Goal: Book appointment/travel/reservation

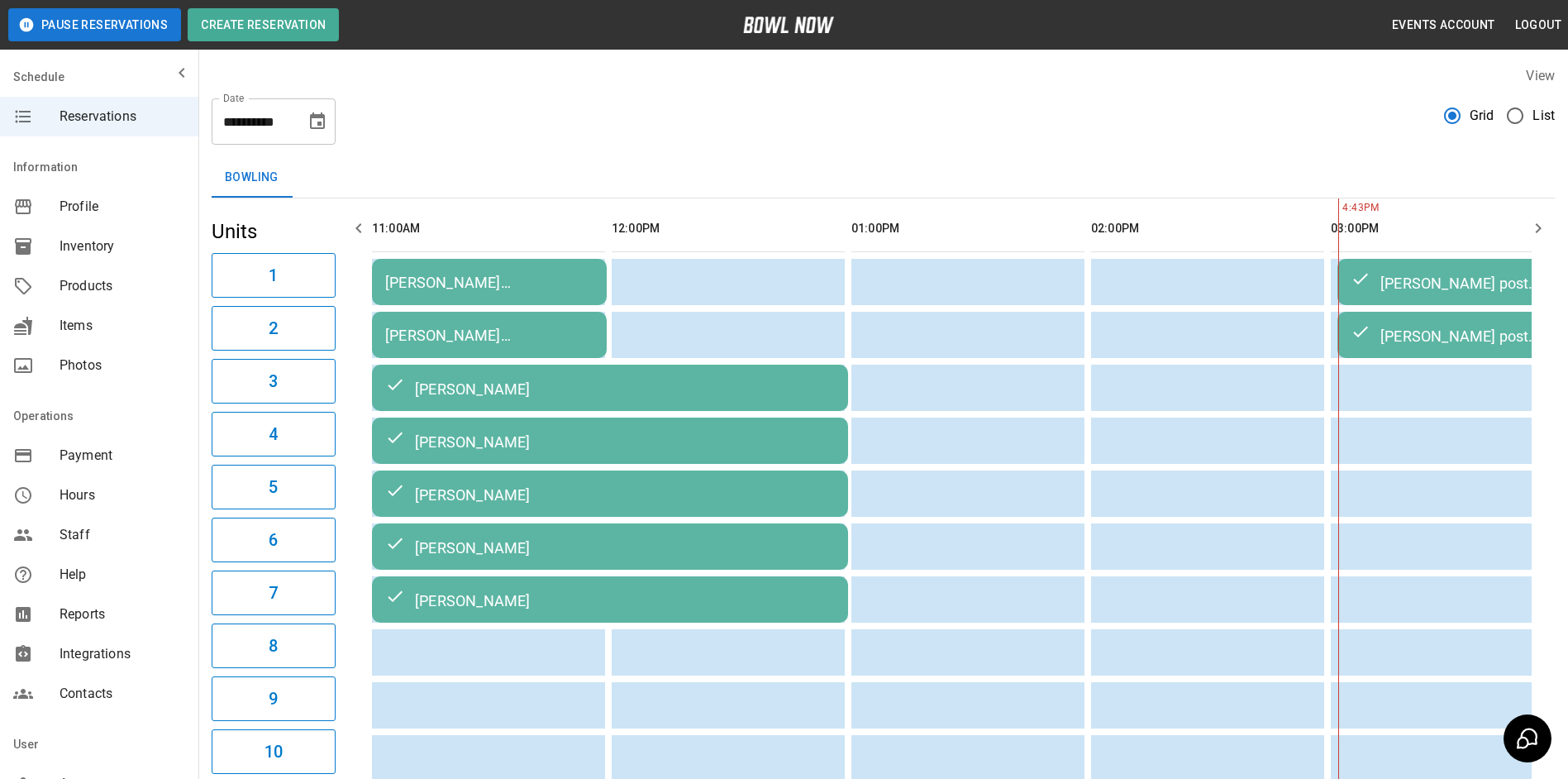
scroll to position [0, 1198]
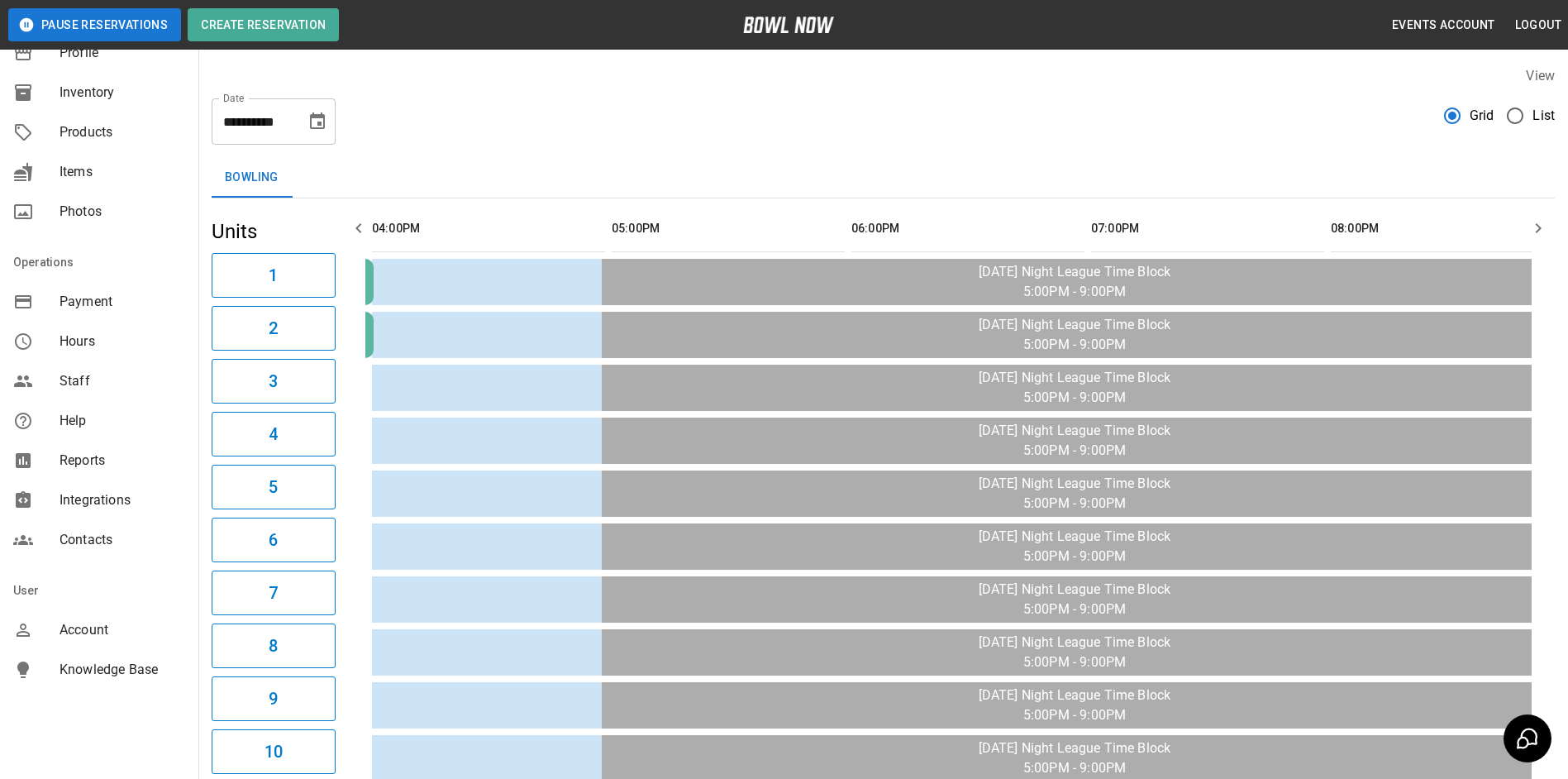
click at [315, 129] on icon "Choose date, selected date is Oct 7, 2025" at bounding box center [317, 121] width 15 height 17
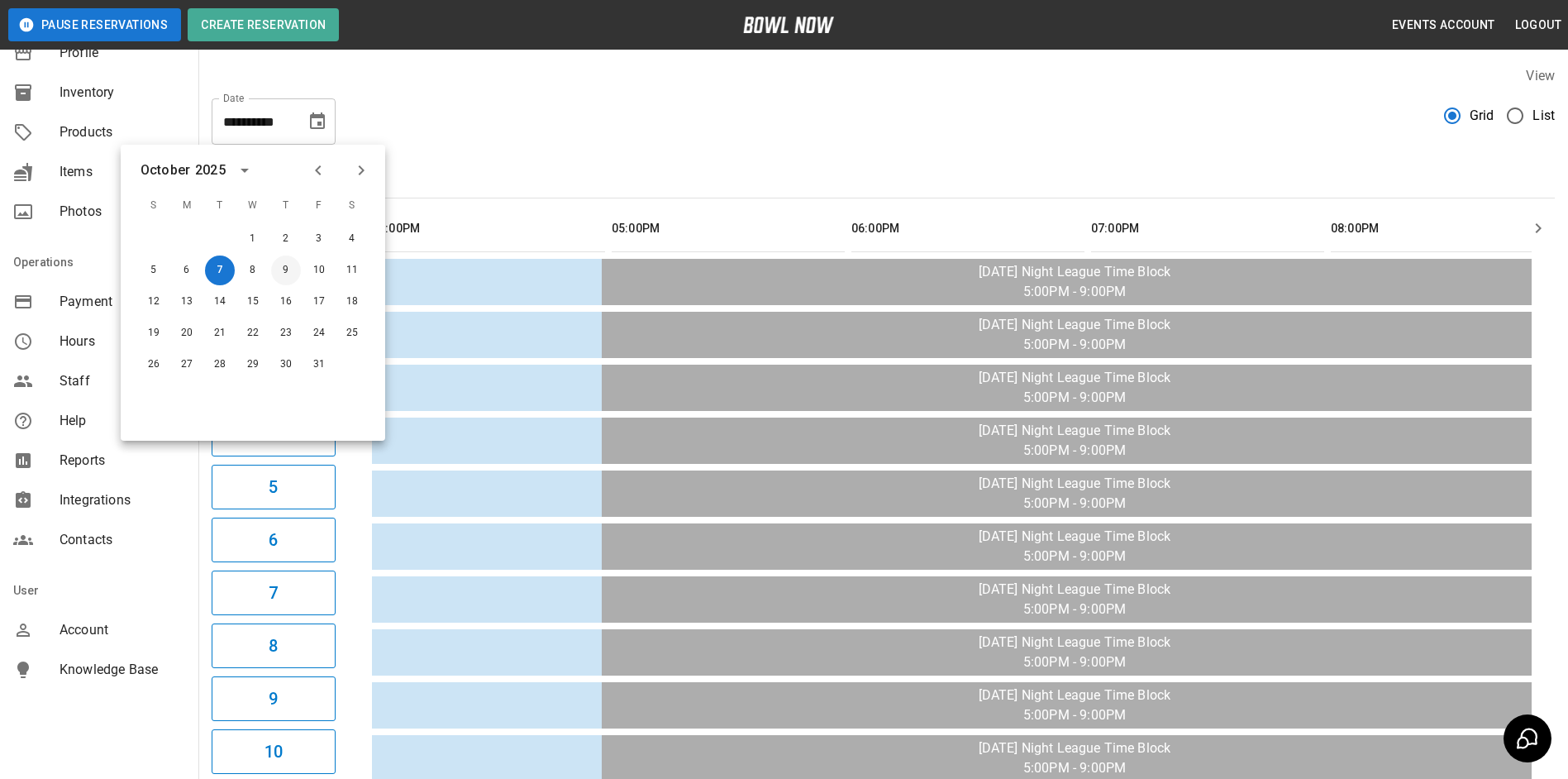
drag, startPoint x: 290, startPoint y: 257, endPoint x: 291, endPoint y: 267, distance: 10.0
click at [290, 258] on button "9" at bounding box center [286, 270] width 30 height 30
type input "**********"
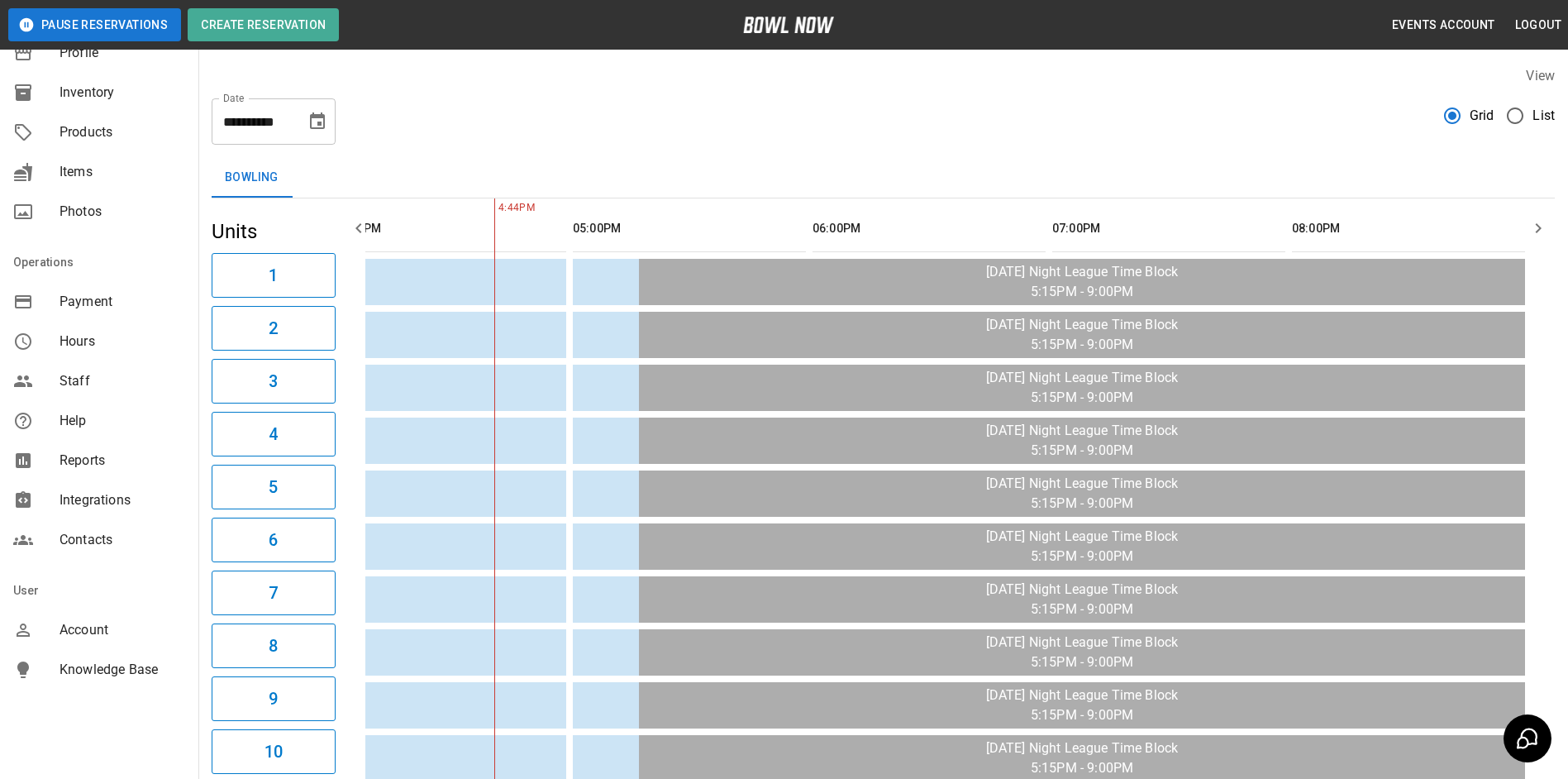
scroll to position [0, 239]
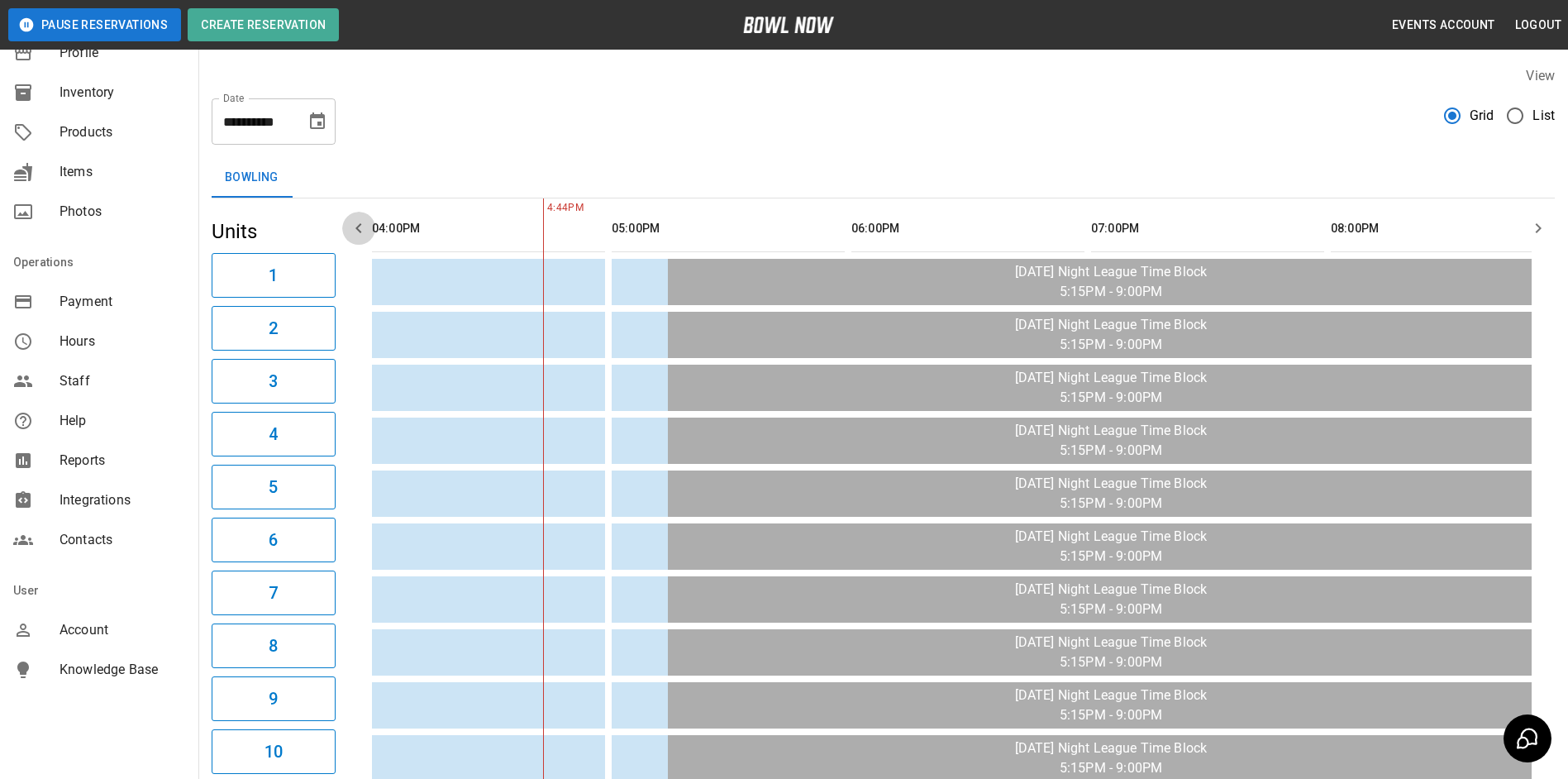
click at [371, 227] on button "button" at bounding box center [358, 227] width 33 height 33
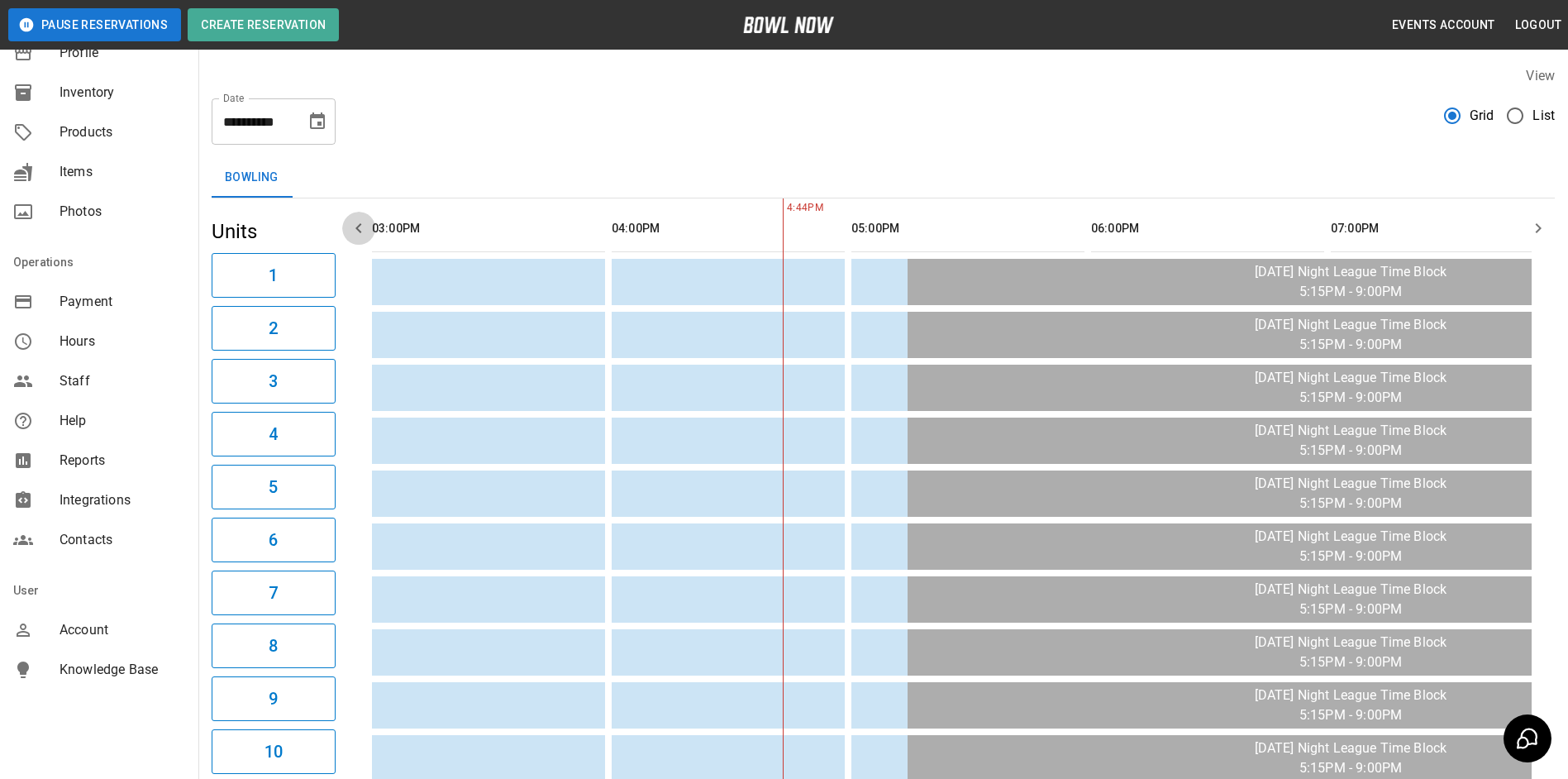
drag, startPoint x: 370, startPoint y: 228, endPoint x: 363, endPoint y: 234, distance: 9.2
click at [366, 229] on button "button" at bounding box center [358, 227] width 33 height 33
click at [363, 234] on icon "button" at bounding box center [359, 228] width 20 height 20
click at [362, 233] on icon "button" at bounding box center [359, 228] width 20 height 20
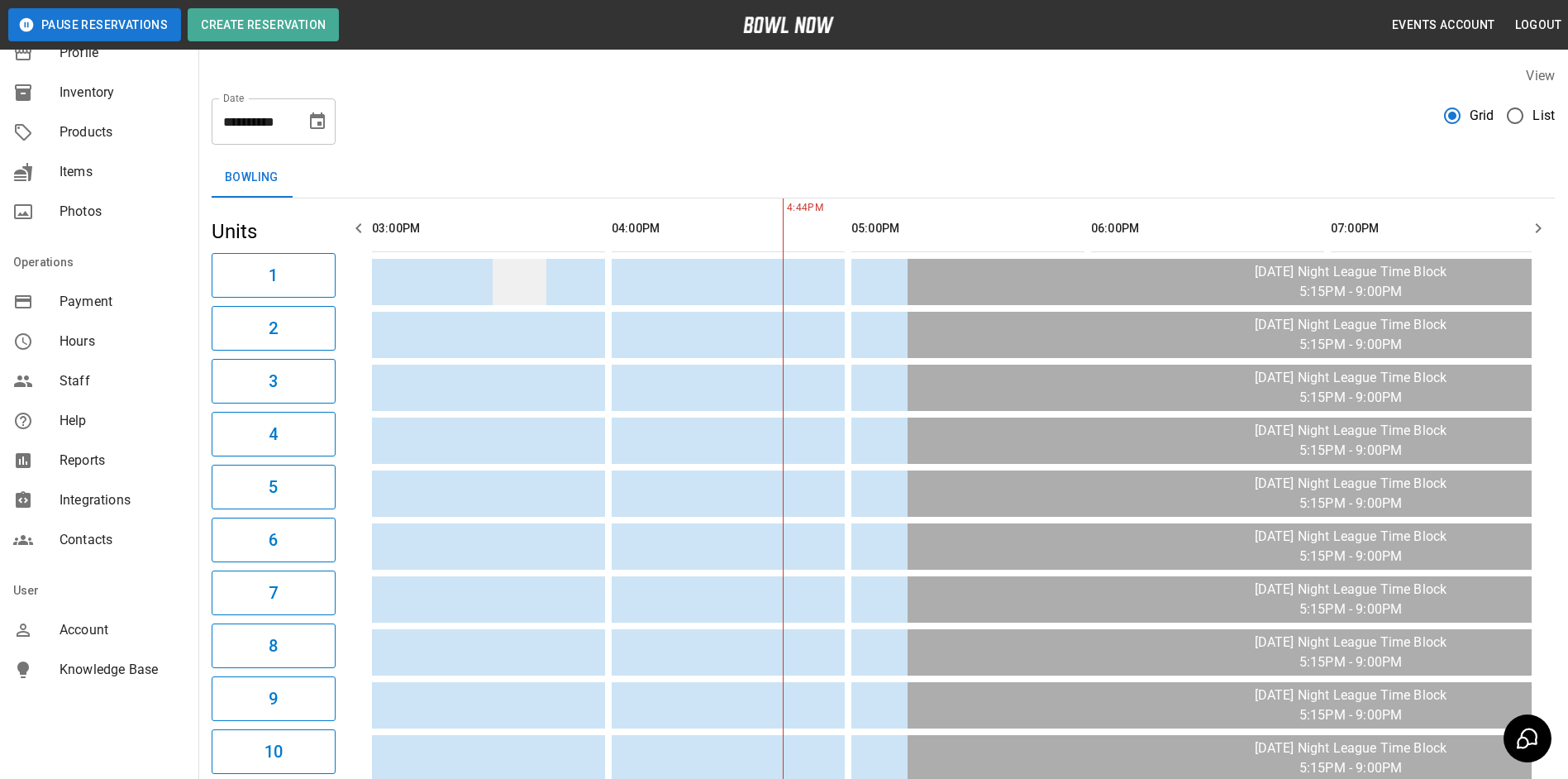
click at [499, 282] on td "sticky table" at bounding box center [519, 282] width 53 height 46
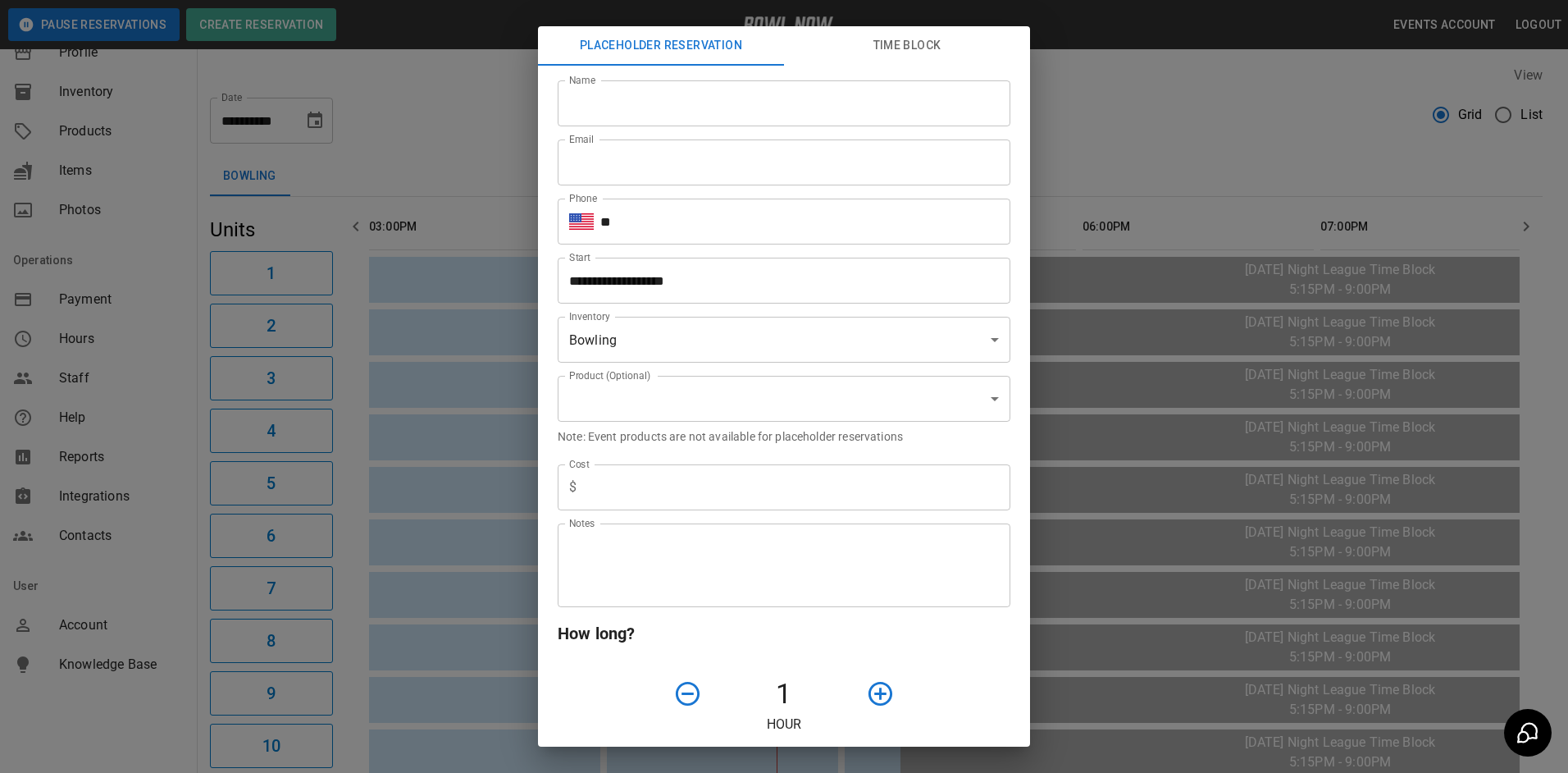
click at [606, 114] on input "Name" at bounding box center [784, 103] width 453 height 46
type input "*"
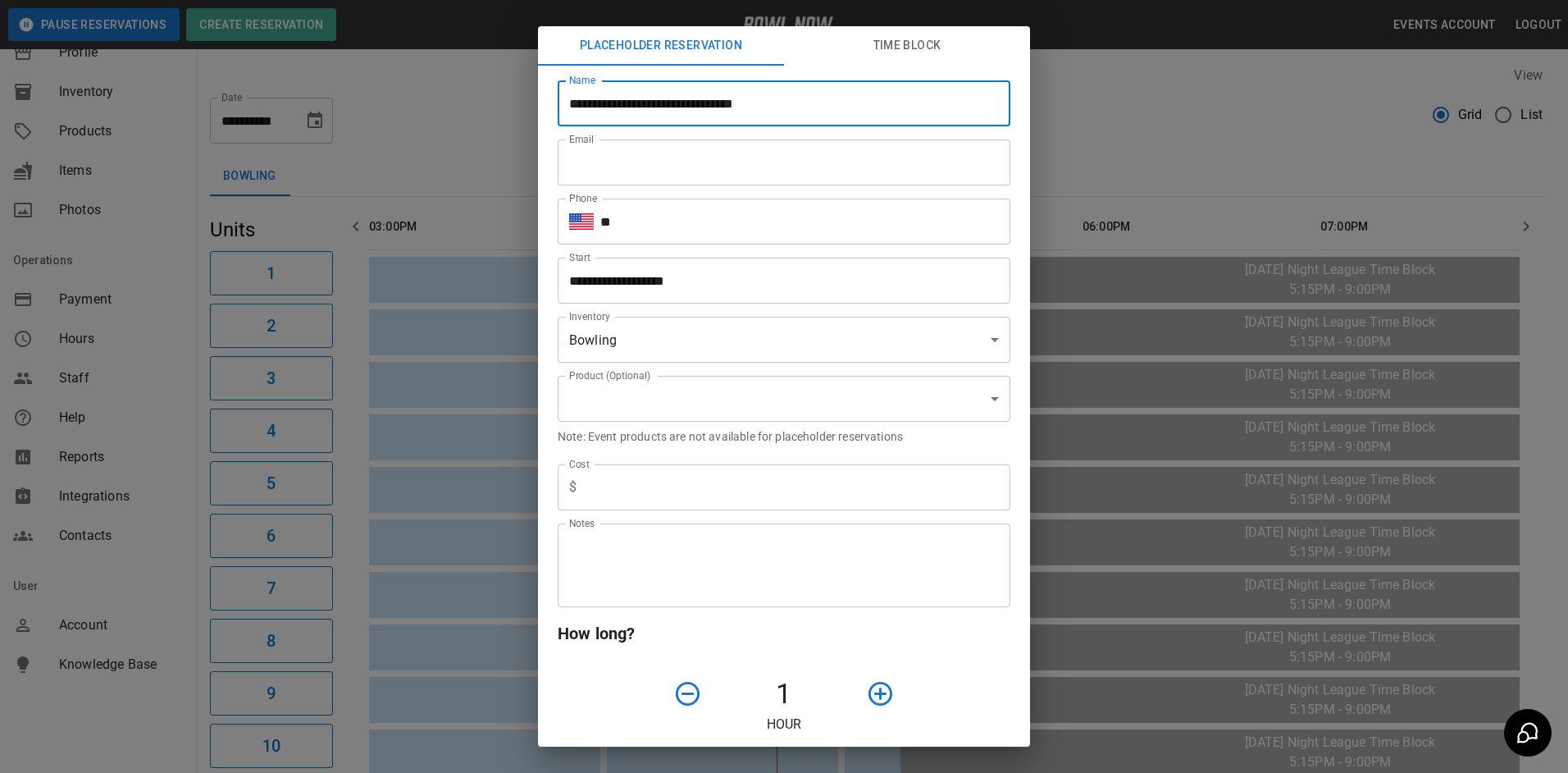
type input "**********"
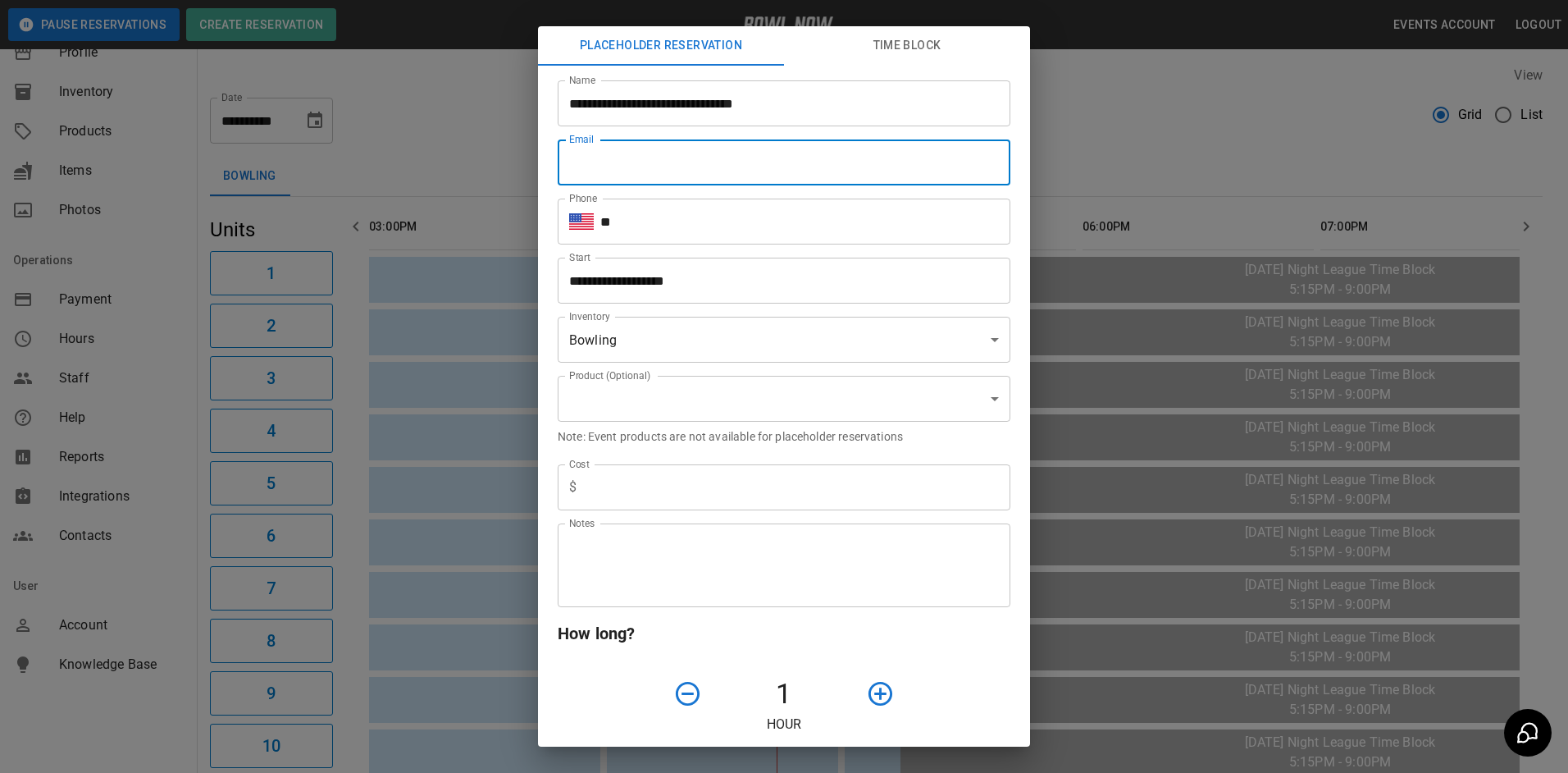
click at [616, 177] on input "Email" at bounding box center [784, 162] width 453 height 46
type input "**********"
type input "*"
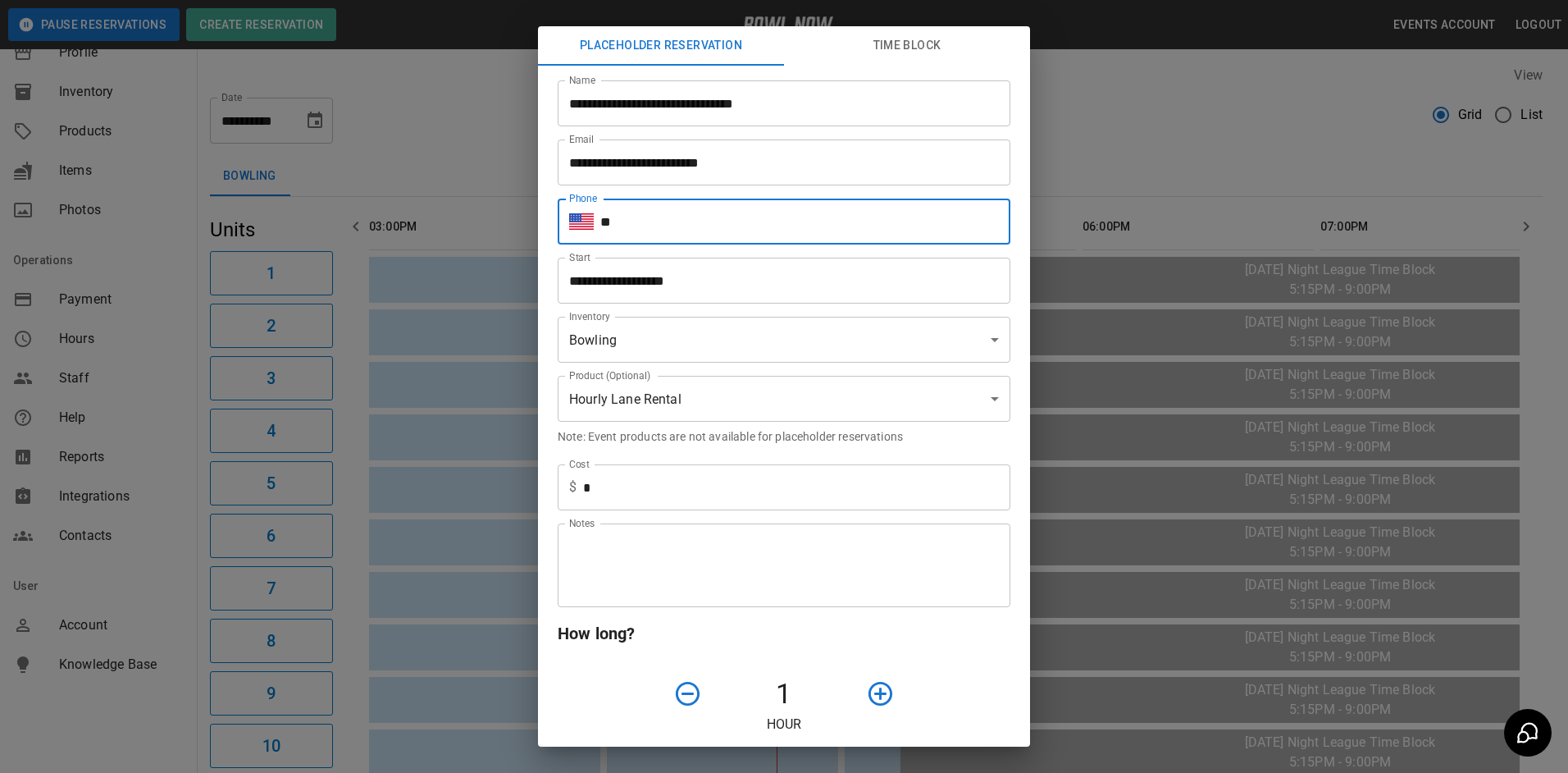
click at [675, 239] on input "**" at bounding box center [805, 221] width 410 height 46
type input "**********"
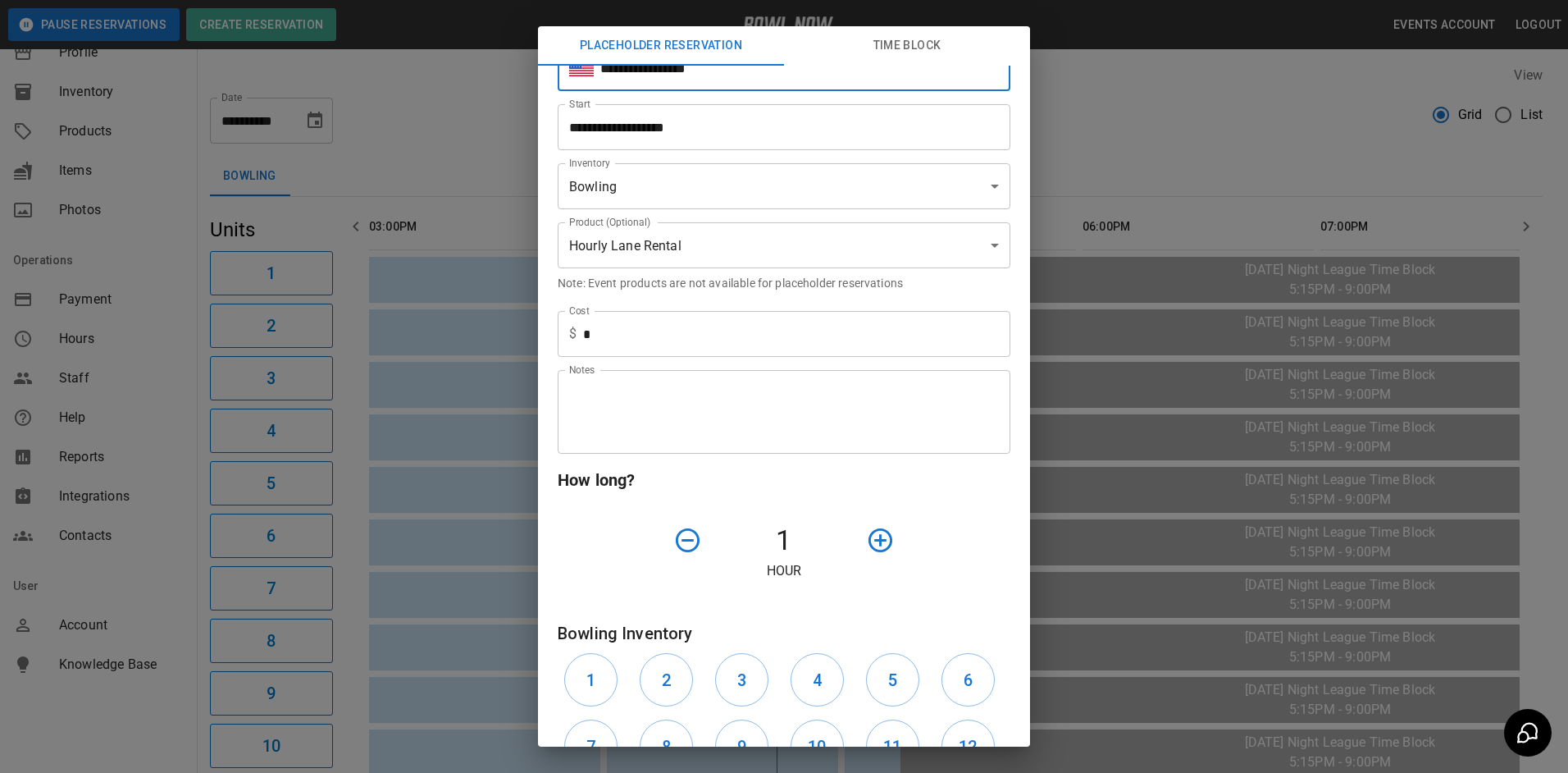
scroll to position [164, 0]
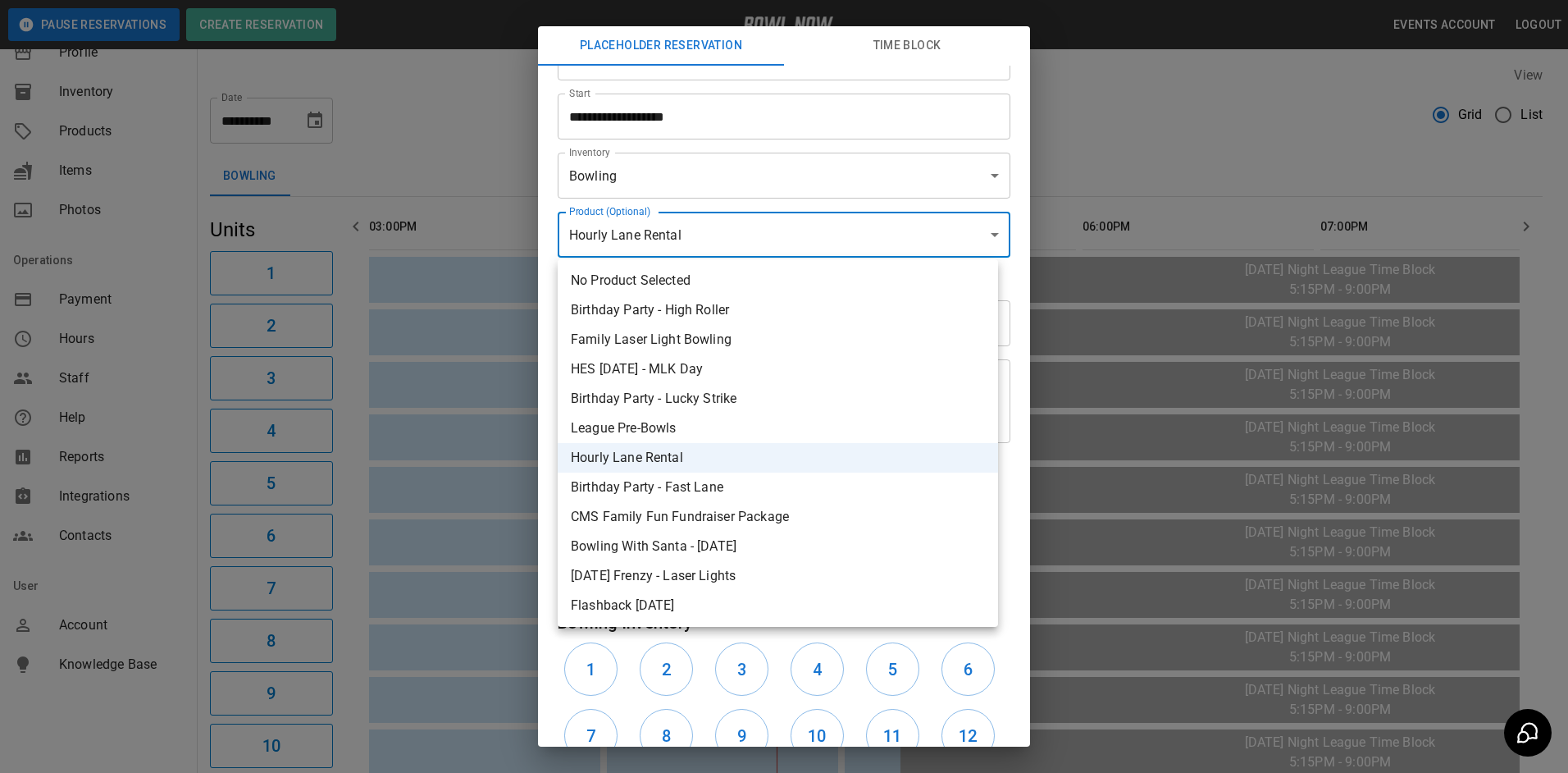
drag, startPoint x: 713, startPoint y: 246, endPoint x: 739, endPoint y: 318, distance: 76.6
click at [713, 248] on body "**********" at bounding box center [784, 756] width 1568 height 1514
click at [710, 423] on li "League Pre-Bowls" at bounding box center [778, 428] width 440 height 29
type input "**********"
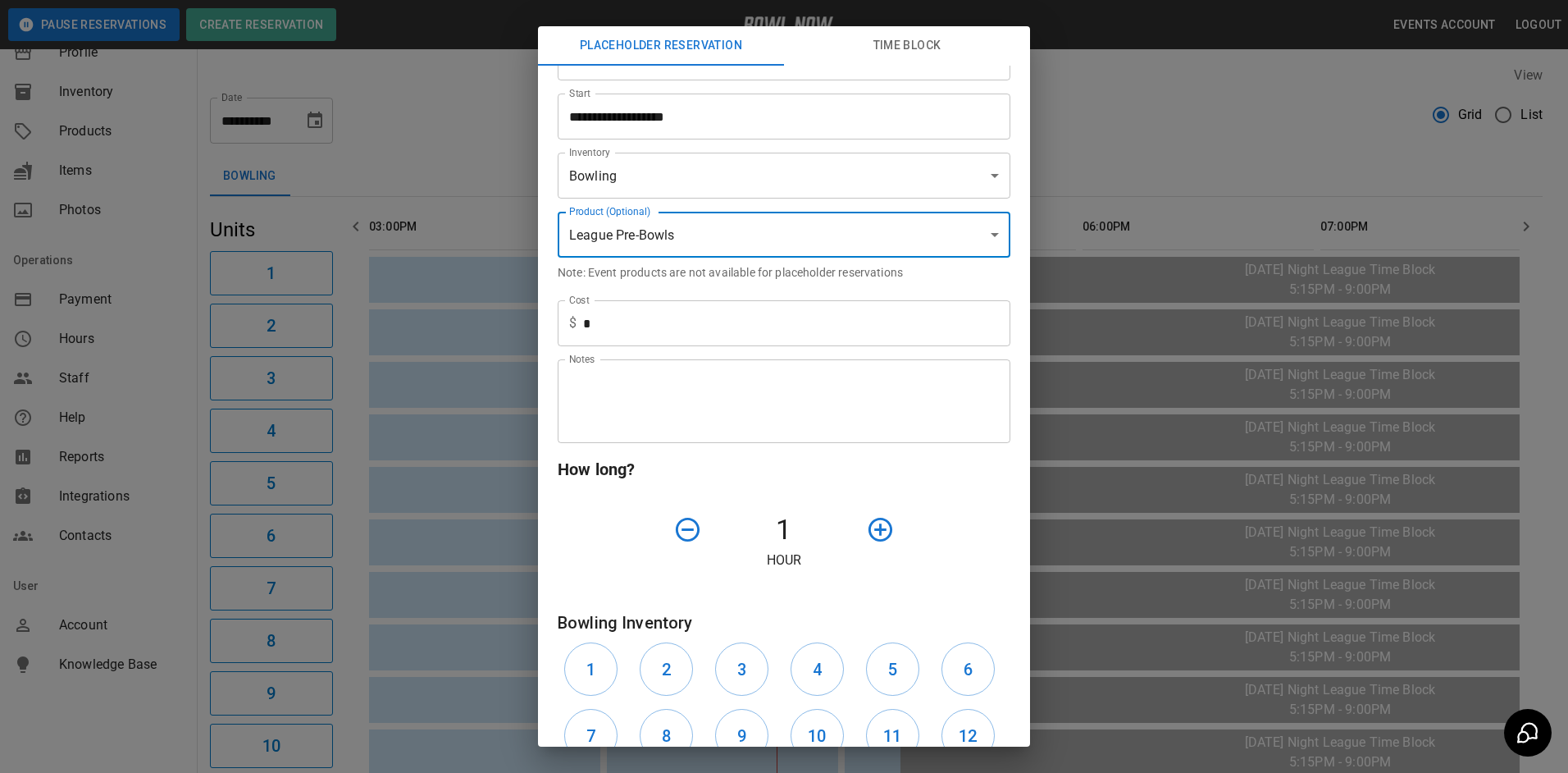
click at [869, 539] on icon "button" at bounding box center [881, 530] width 24 height 24
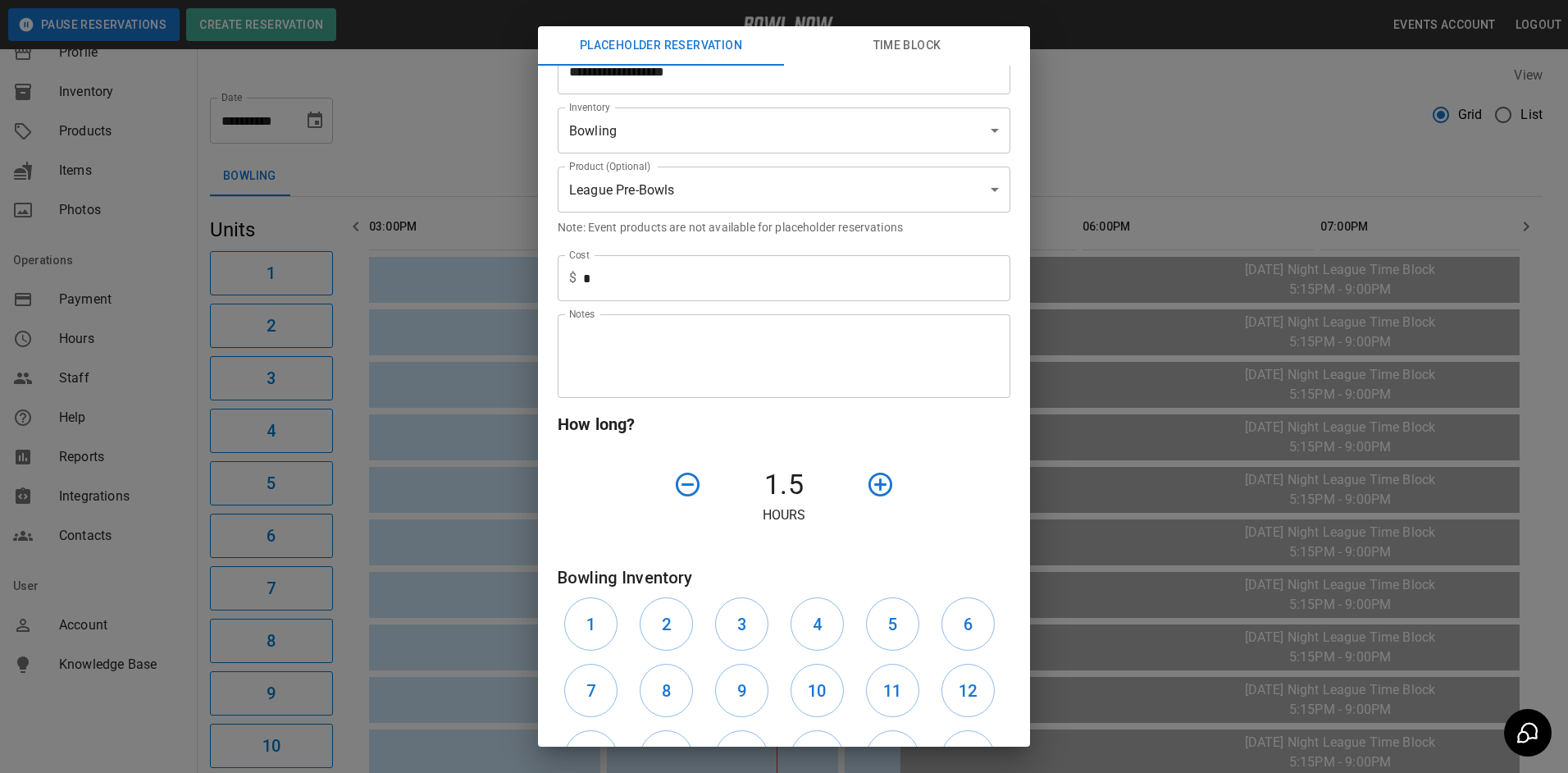
scroll to position [246, 0]
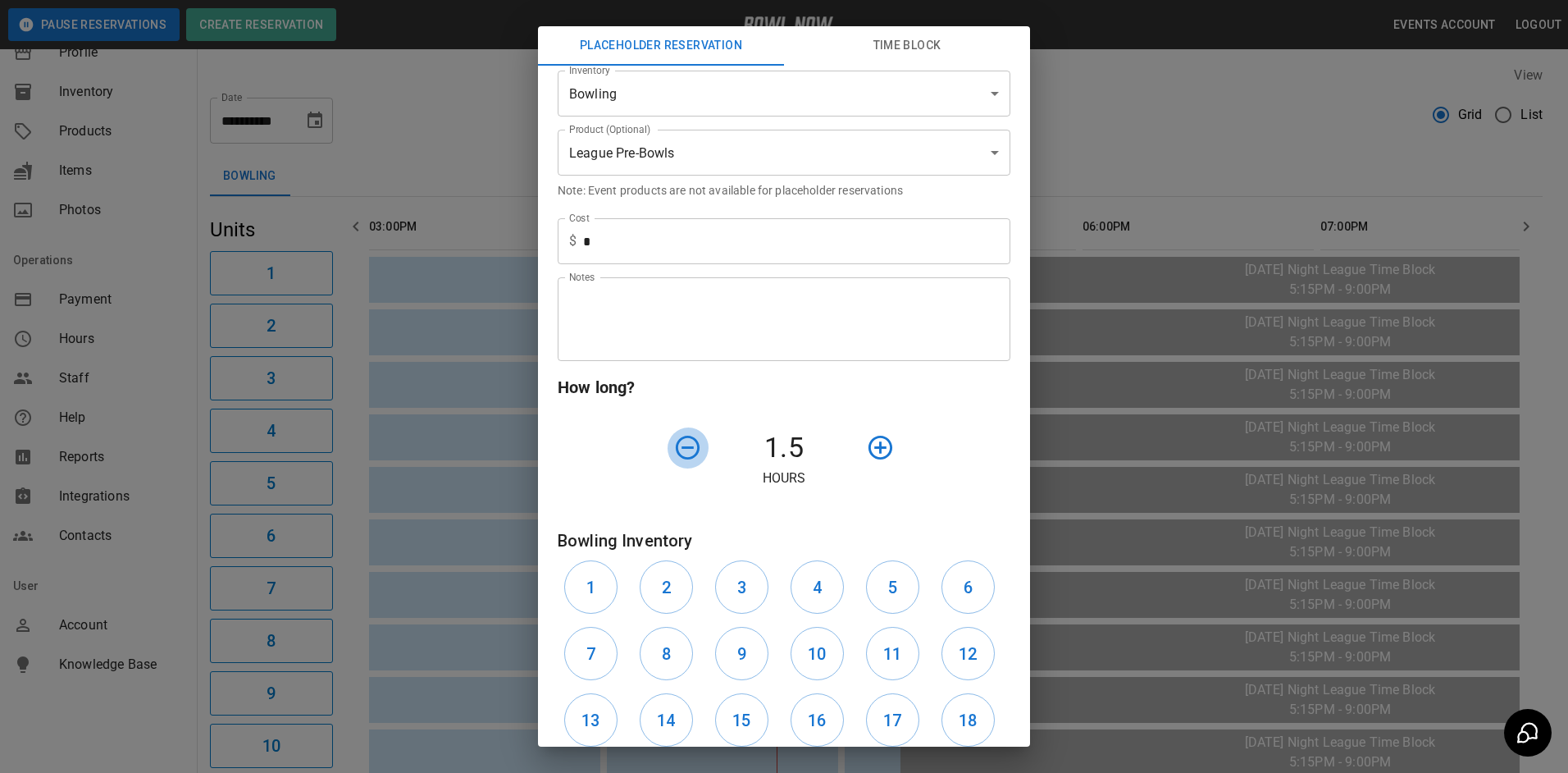
drag, startPoint x: 680, startPoint y: 452, endPoint x: 648, endPoint y: 493, distance: 52.0
click at [680, 453] on icon "button" at bounding box center [687, 447] width 28 height 28
drag, startPoint x: 594, startPoint y: 594, endPoint x: 613, endPoint y: 593, distance: 19.0
click at [595, 594] on h6 "1" at bounding box center [590, 587] width 9 height 26
click at [664, 583] on h6 "2" at bounding box center [666, 587] width 9 height 26
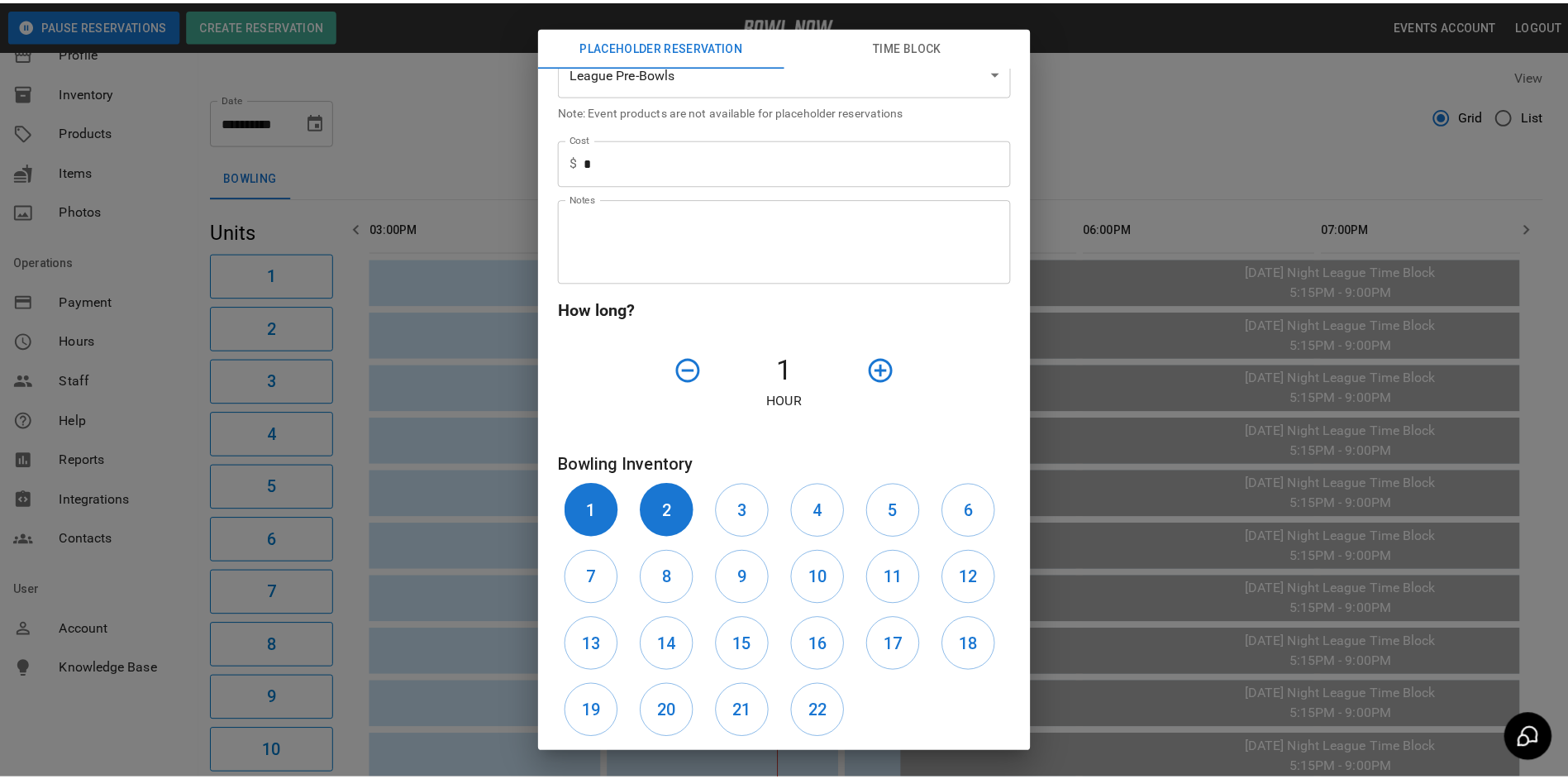
scroll to position [421, 0]
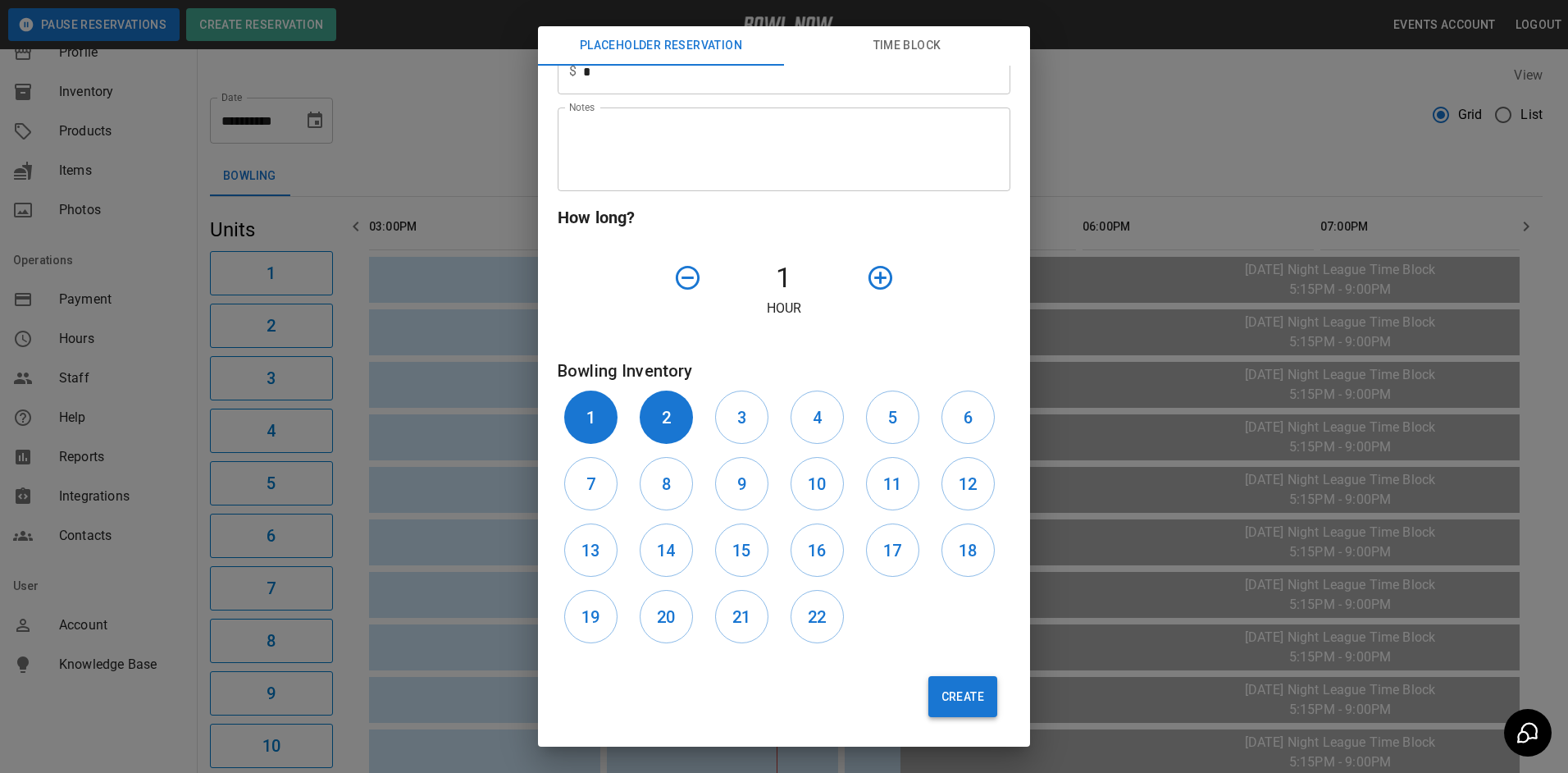
click at [956, 712] on button "Create" at bounding box center [963, 696] width 69 height 41
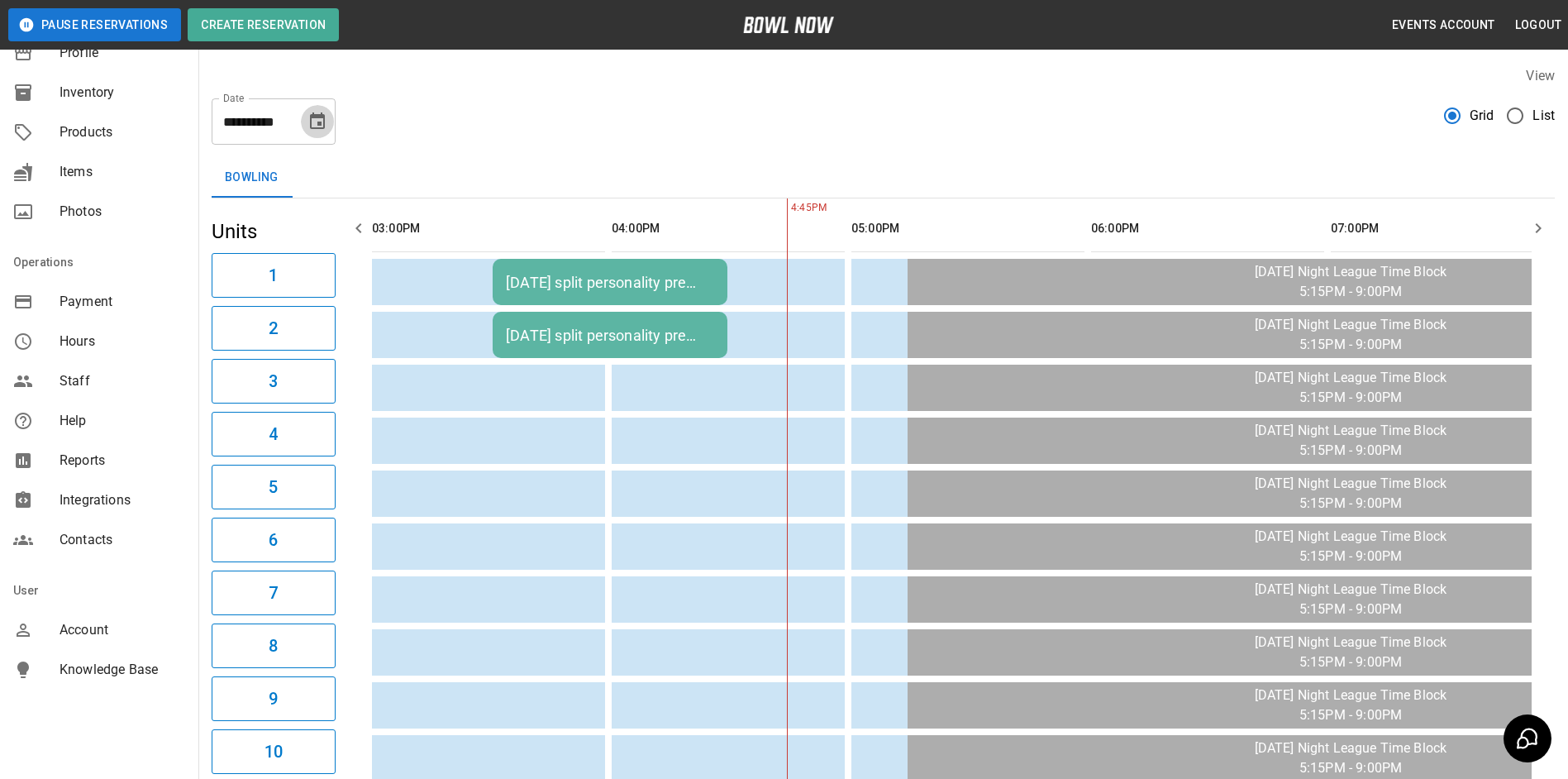
click at [320, 130] on icon "Choose date, selected date is Oct 9, 2025" at bounding box center [317, 122] width 20 height 20
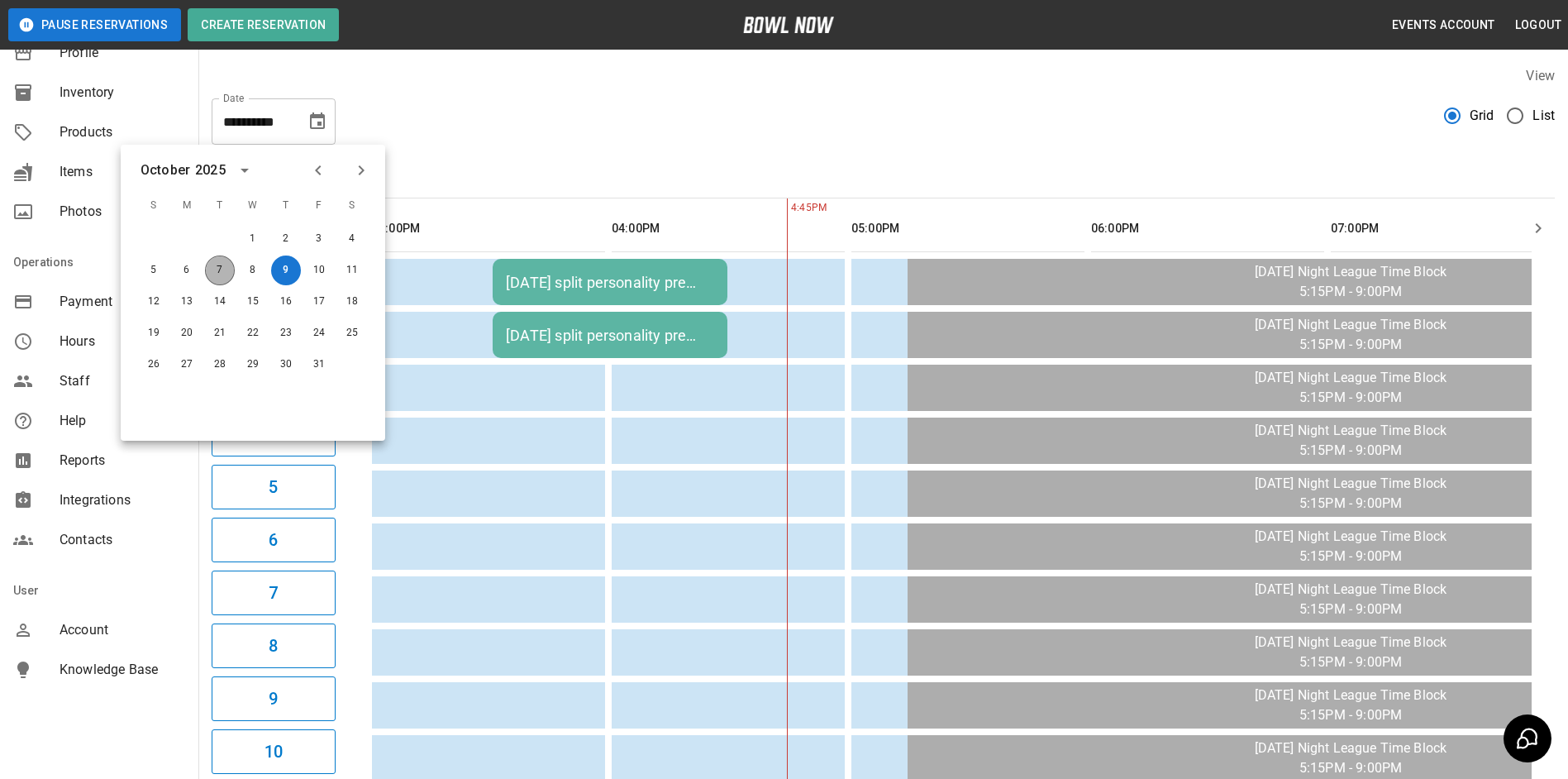
click at [228, 274] on button "7" at bounding box center [219, 270] width 30 height 30
type input "**********"
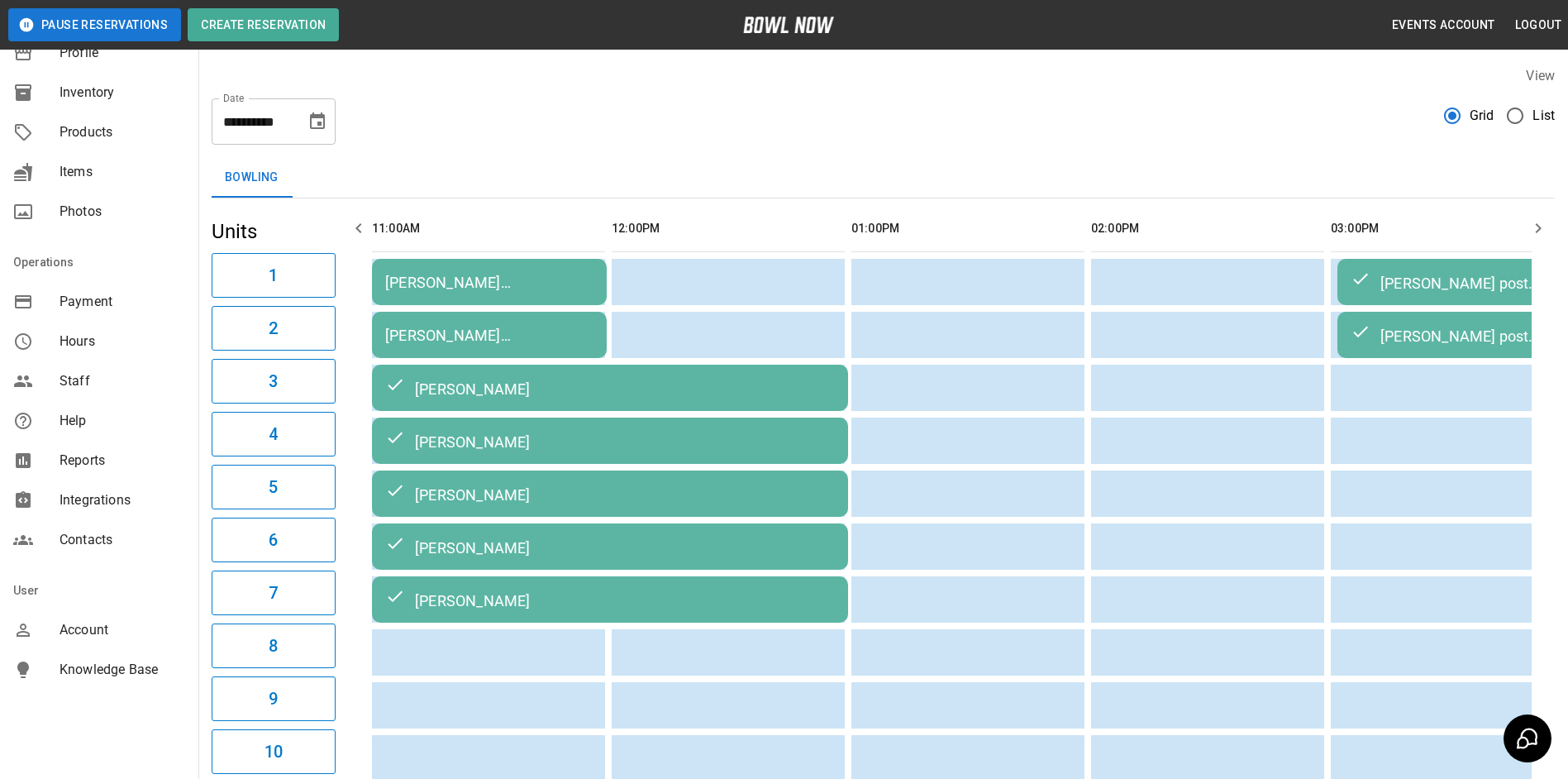
scroll to position [0, 1198]
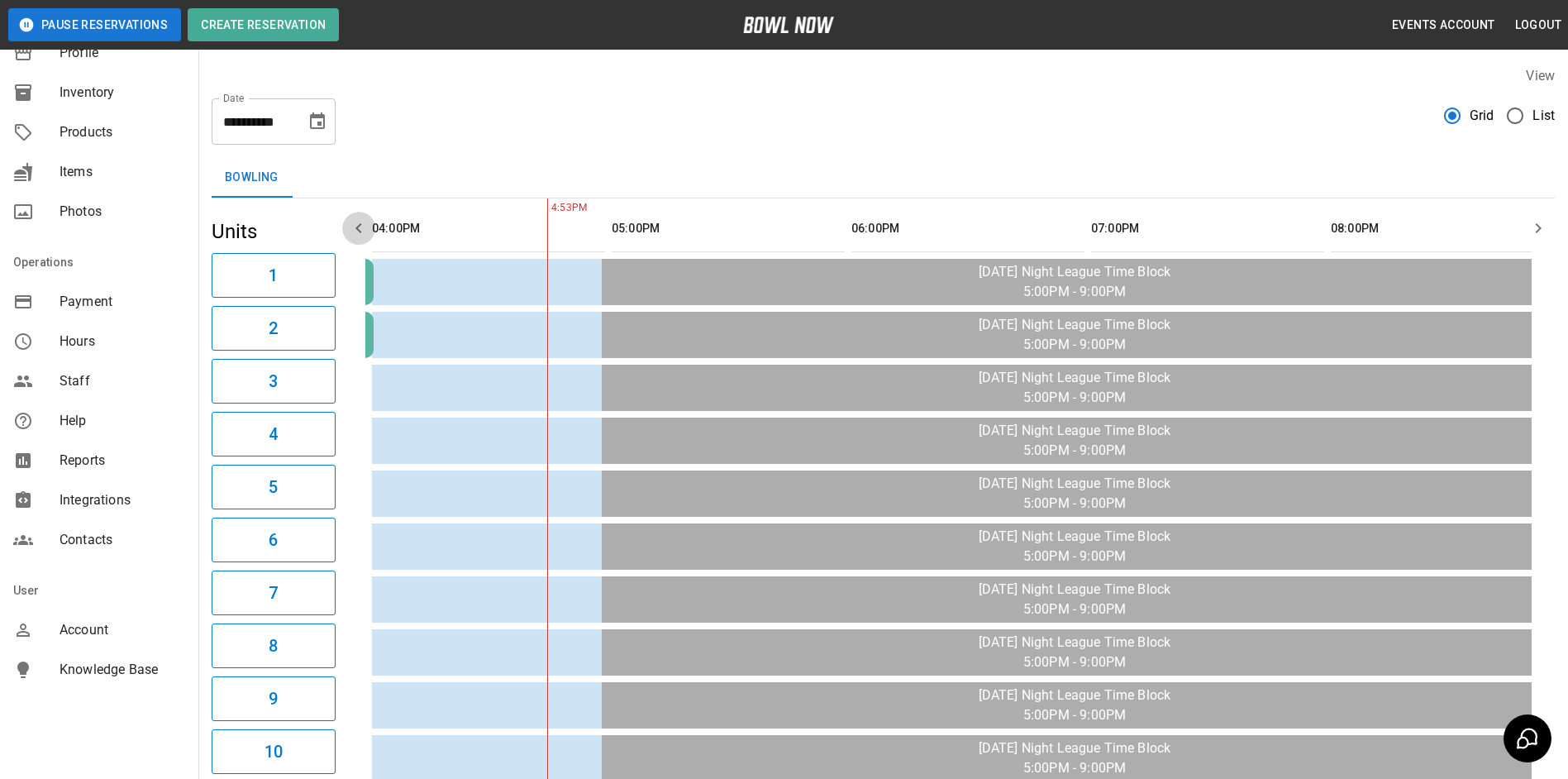
click at [353, 225] on icon "button" at bounding box center [359, 228] width 20 height 20
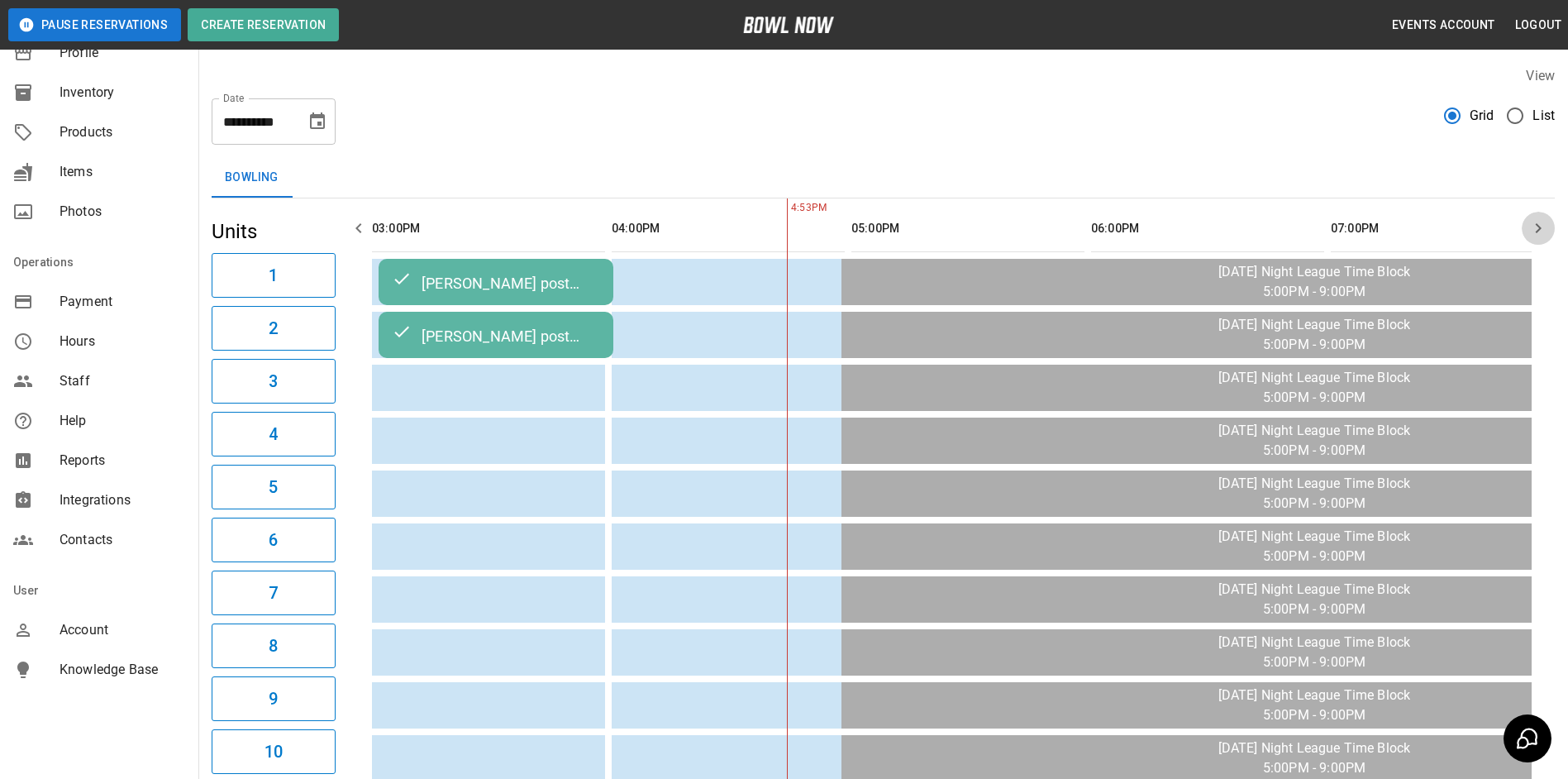
click at [1538, 227] on icon "button" at bounding box center [1538, 228] width 20 height 20
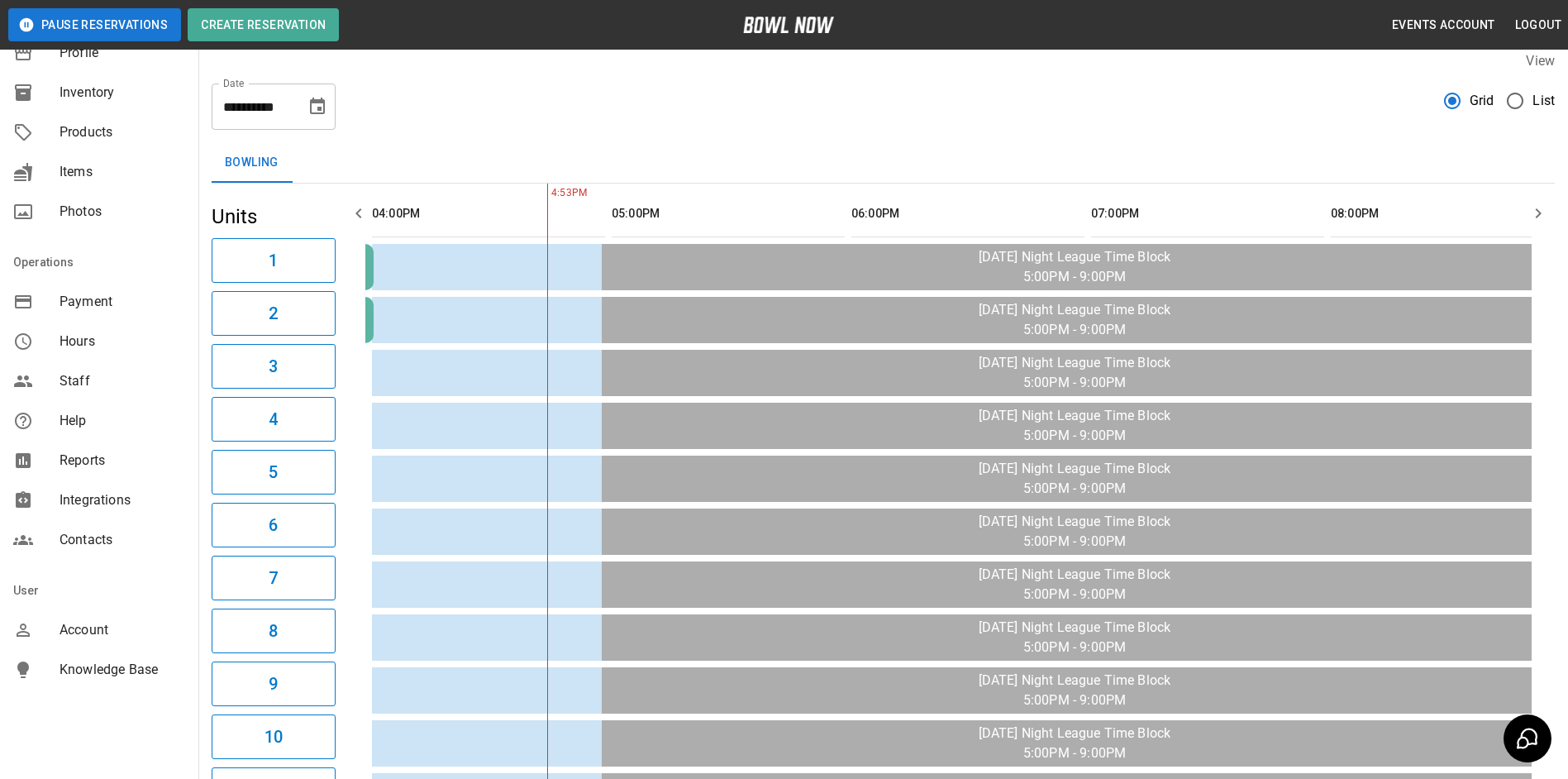
scroll to position [0, 0]
